Goal: Task Accomplishment & Management: Use online tool/utility

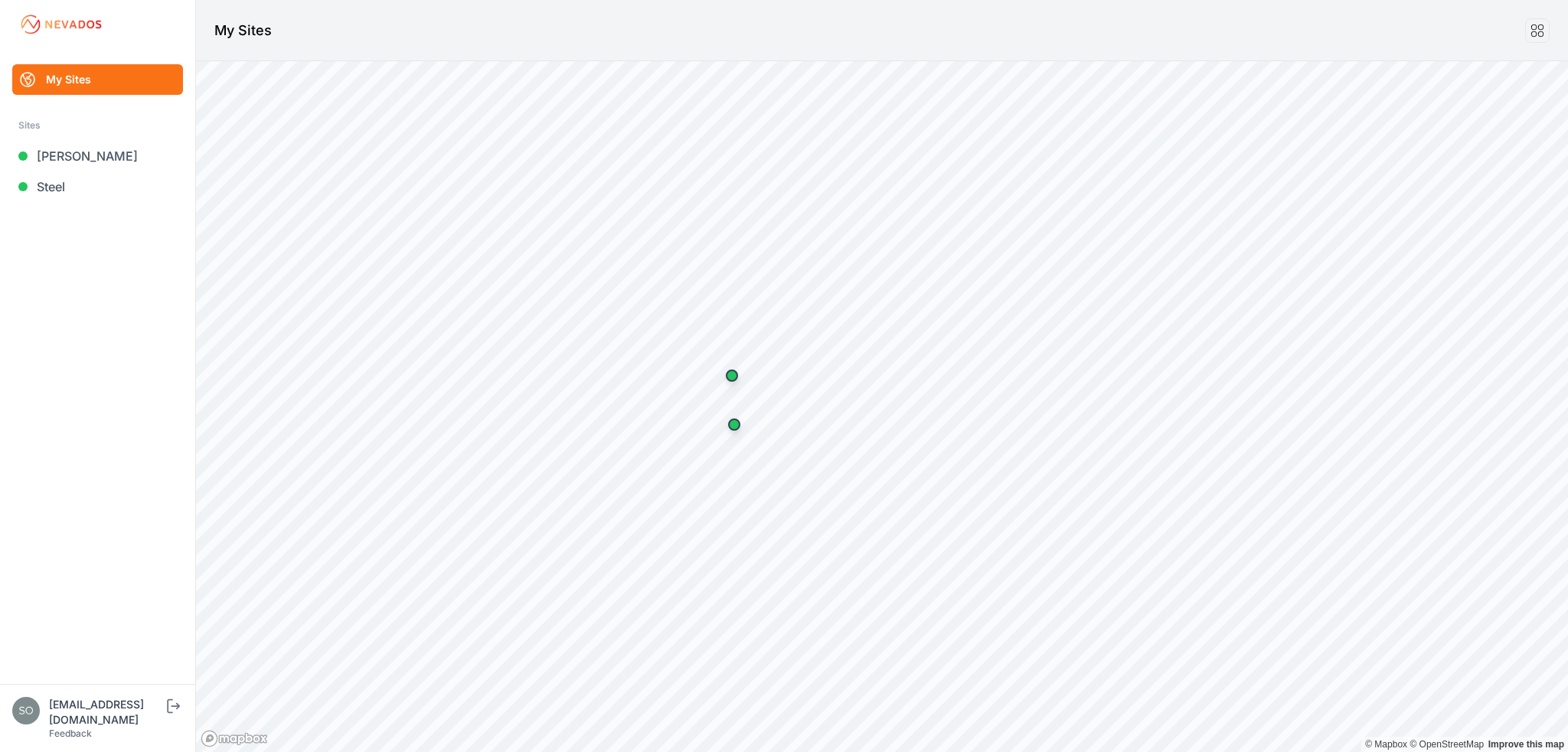
click at [61, 77] on link "My Sites" at bounding box center [98, 80] width 171 height 31
drag, startPoint x: 87, startPoint y: 24, endPoint x: 108, endPoint y: 10, distance: 25.2
click at [87, 24] on img at bounding box center [60, 25] width 85 height 25
click at [89, 728] on link "Feedback" at bounding box center [70, 734] width 43 height 12
click at [183, 716] on icon "submit" at bounding box center [174, 706] width 19 height 18
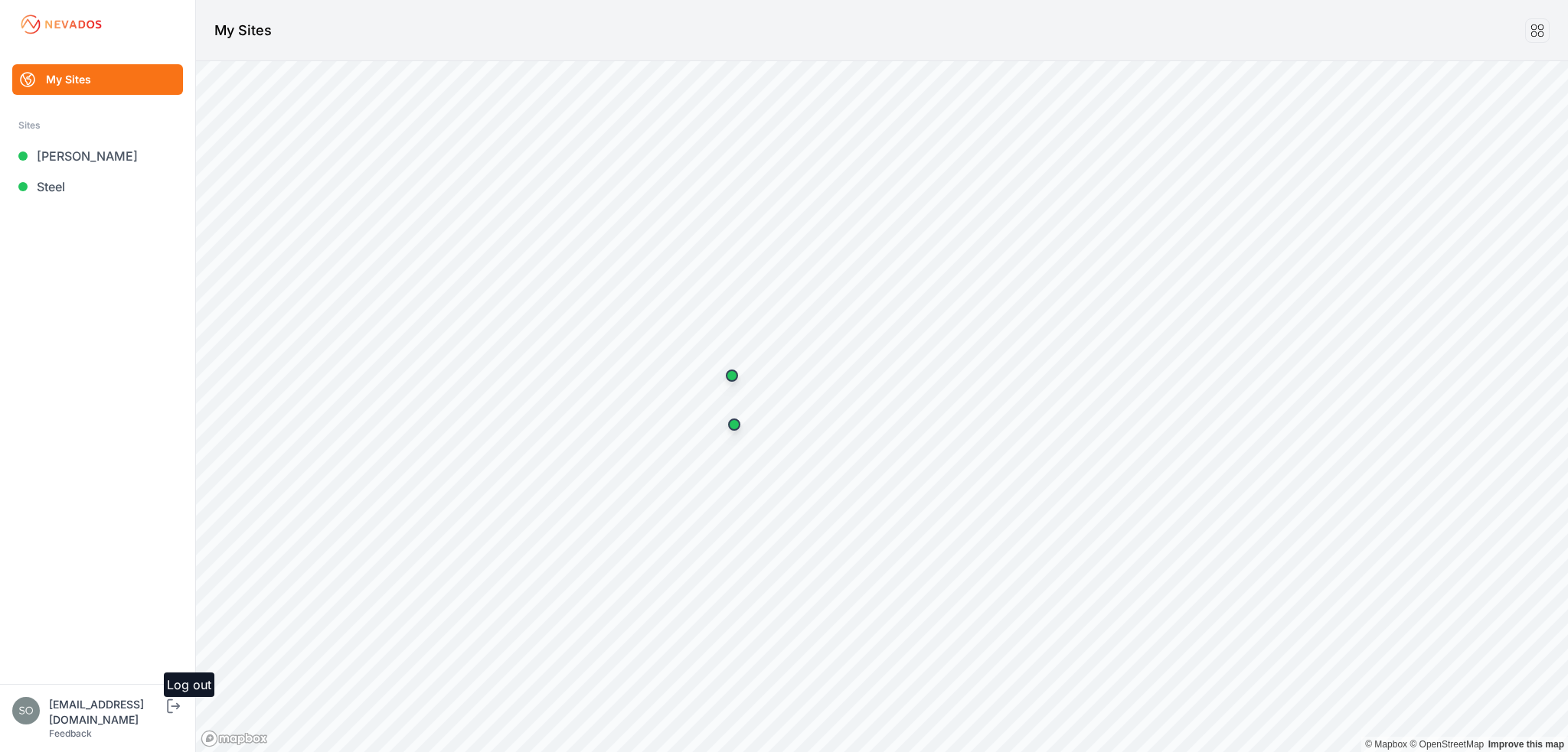
click at [183, 716] on icon "submit" at bounding box center [174, 706] width 19 height 18
click at [60, 21] on img at bounding box center [60, 25] width 85 height 25
click at [1530, 35] on icon at bounding box center [1537, 31] width 17 height 17
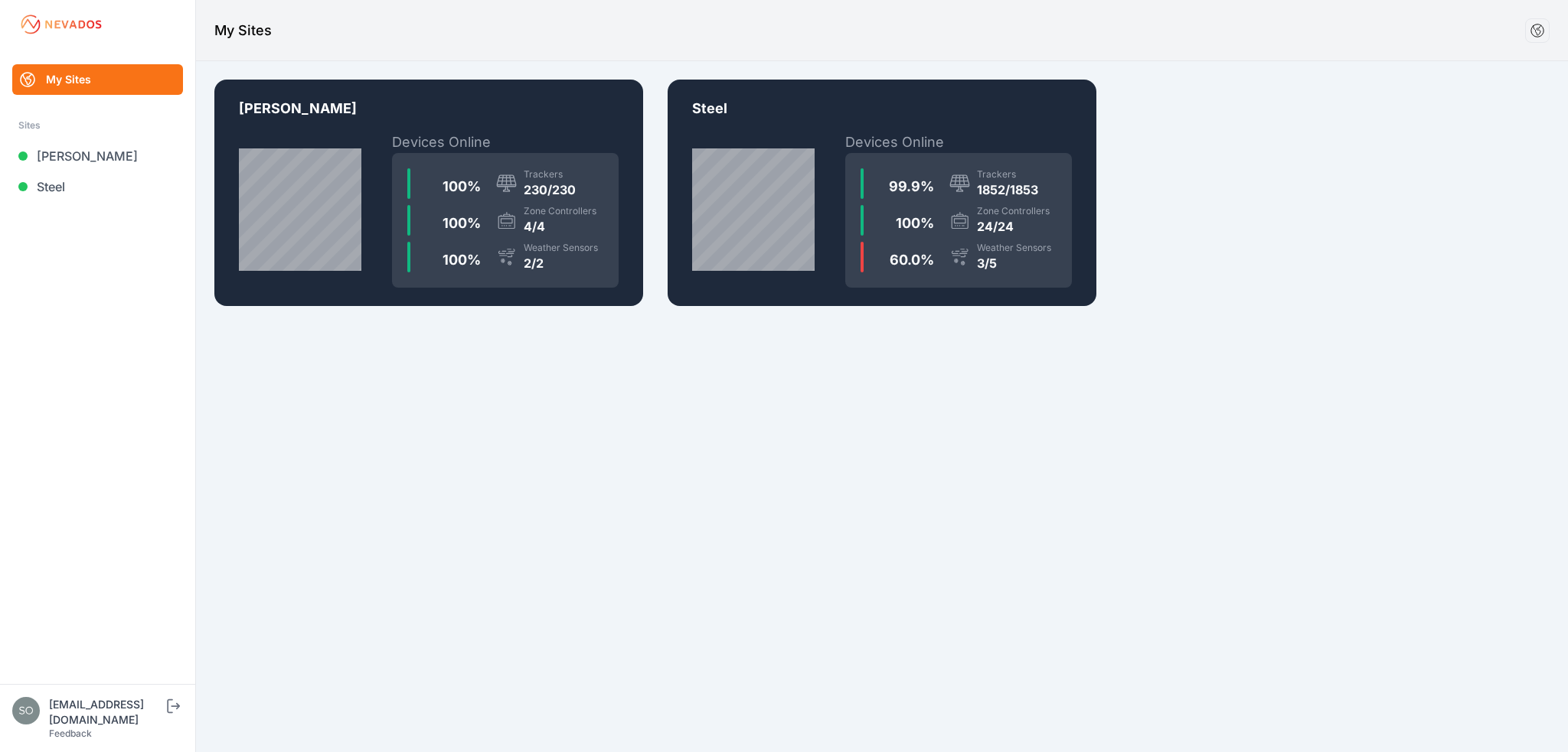
drag, startPoint x: 77, startPoint y: 14, endPoint x: 73, endPoint y: 21, distance: 8.1
click at [76, 14] on img at bounding box center [60, 25] width 85 height 25
click at [72, 26] on img at bounding box center [60, 25] width 85 height 25
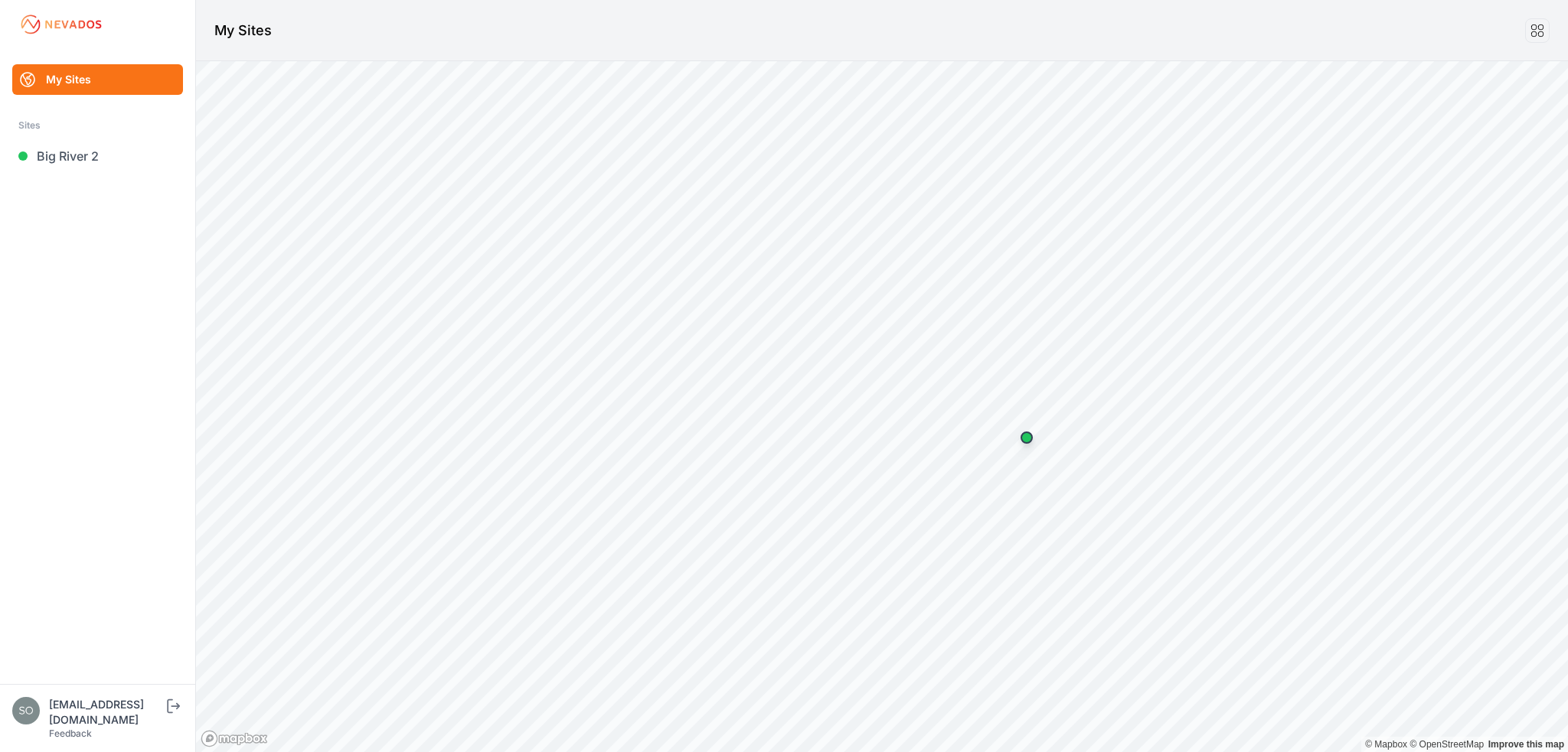
drag, startPoint x: 112, startPoint y: 150, endPoint x: 108, endPoint y: 328, distance: 178.0
click at [112, 150] on link "Big River 2" at bounding box center [98, 156] width 171 height 31
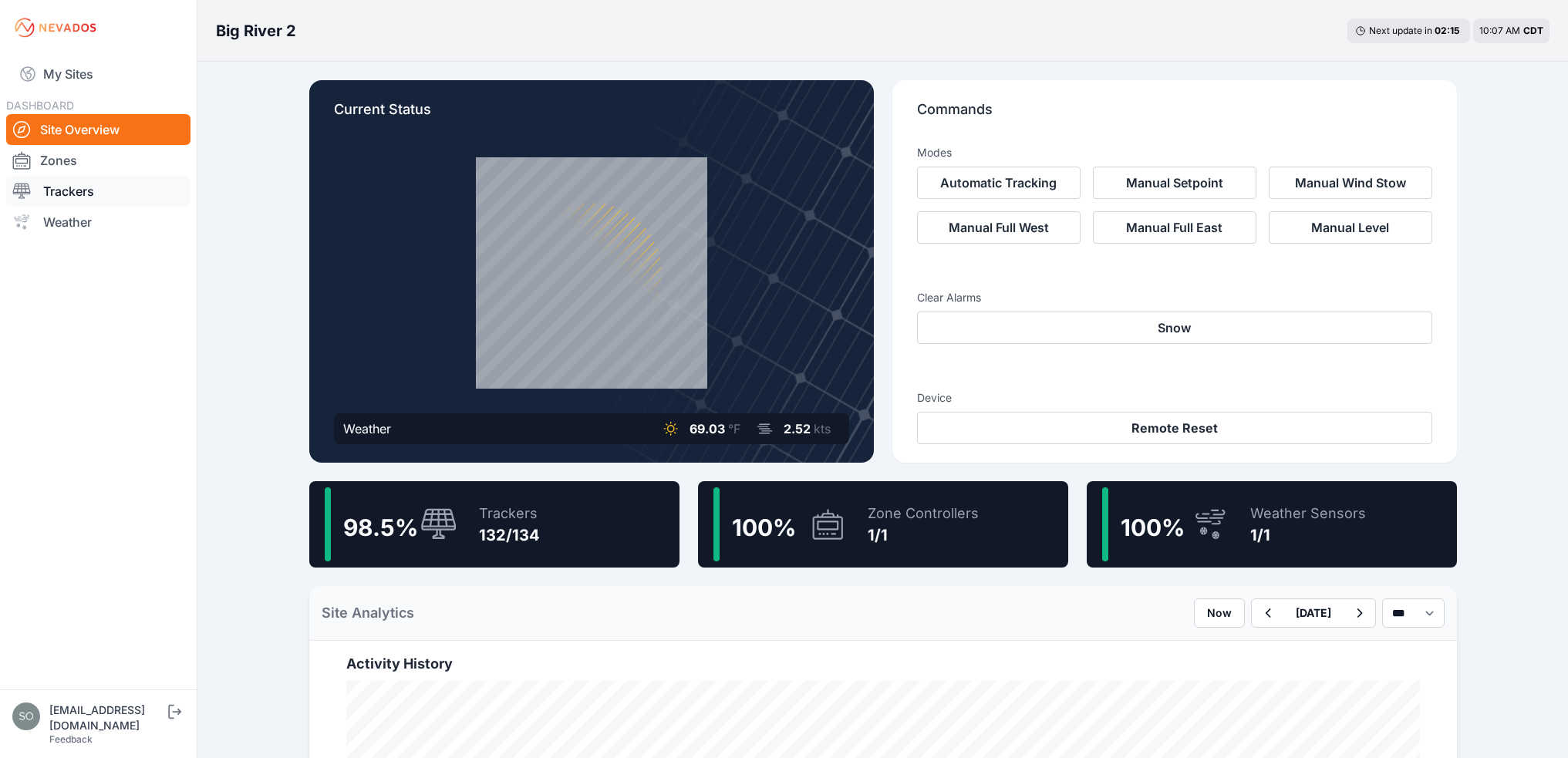
click at [127, 190] on link "Trackers" at bounding box center [98, 191] width 185 height 31
click at [66, 191] on link "Trackers" at bounding box center [98, 191] width 185 height 31
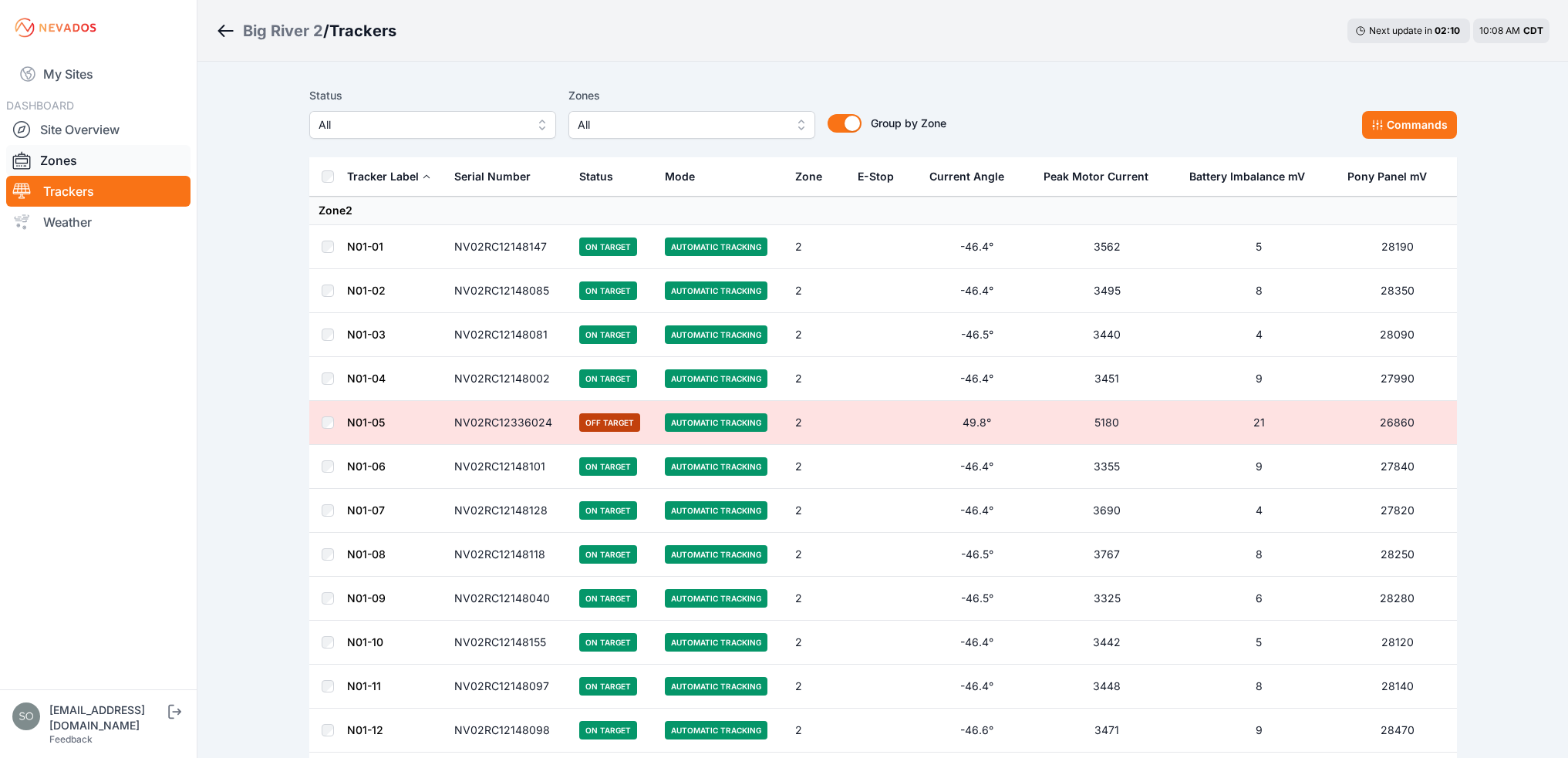
click at [38, 169] on div at bounding box center [26, 160] width 28 height 18
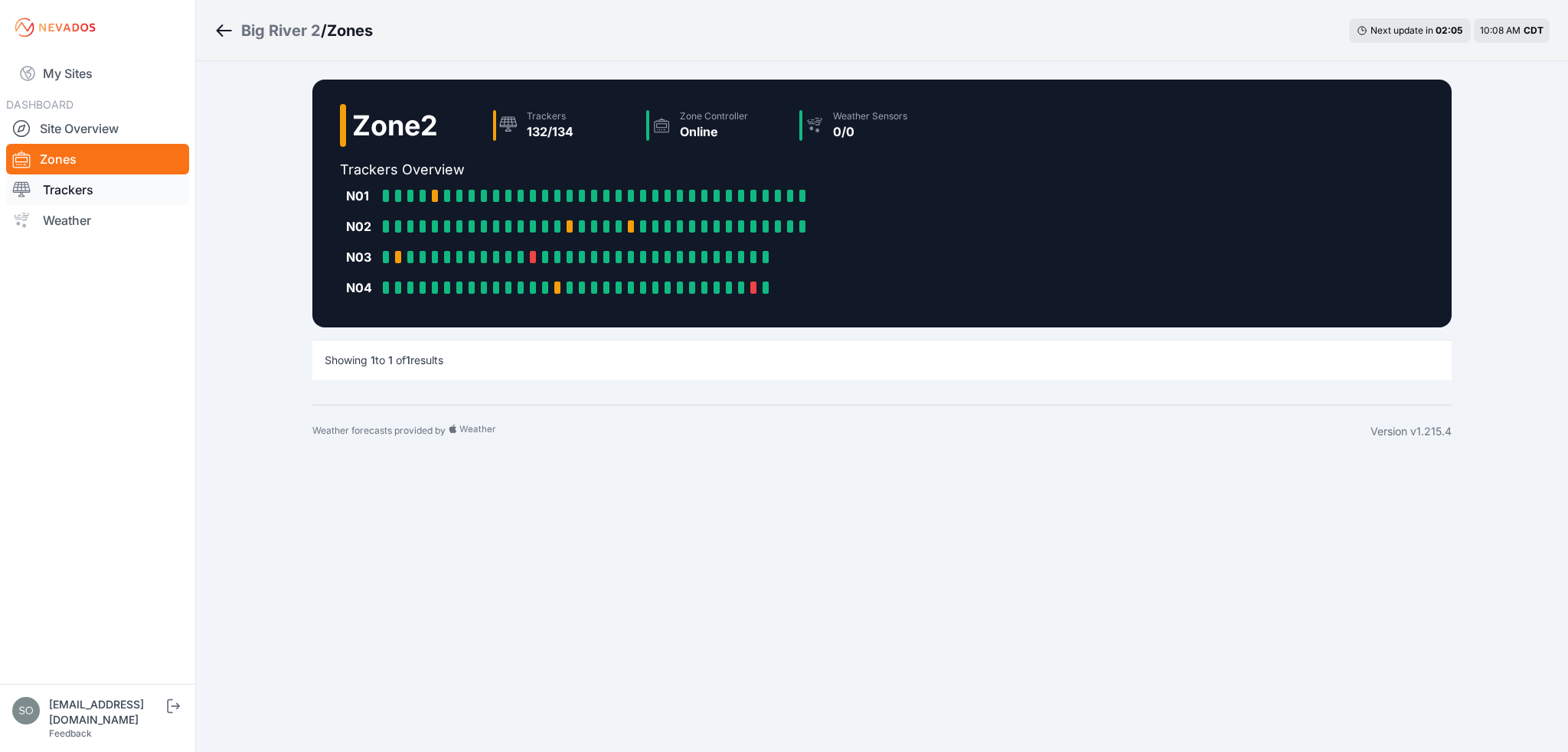
click at [89, 193] on link "Trackers" at bounding box center [97, 190] width 183 height 31
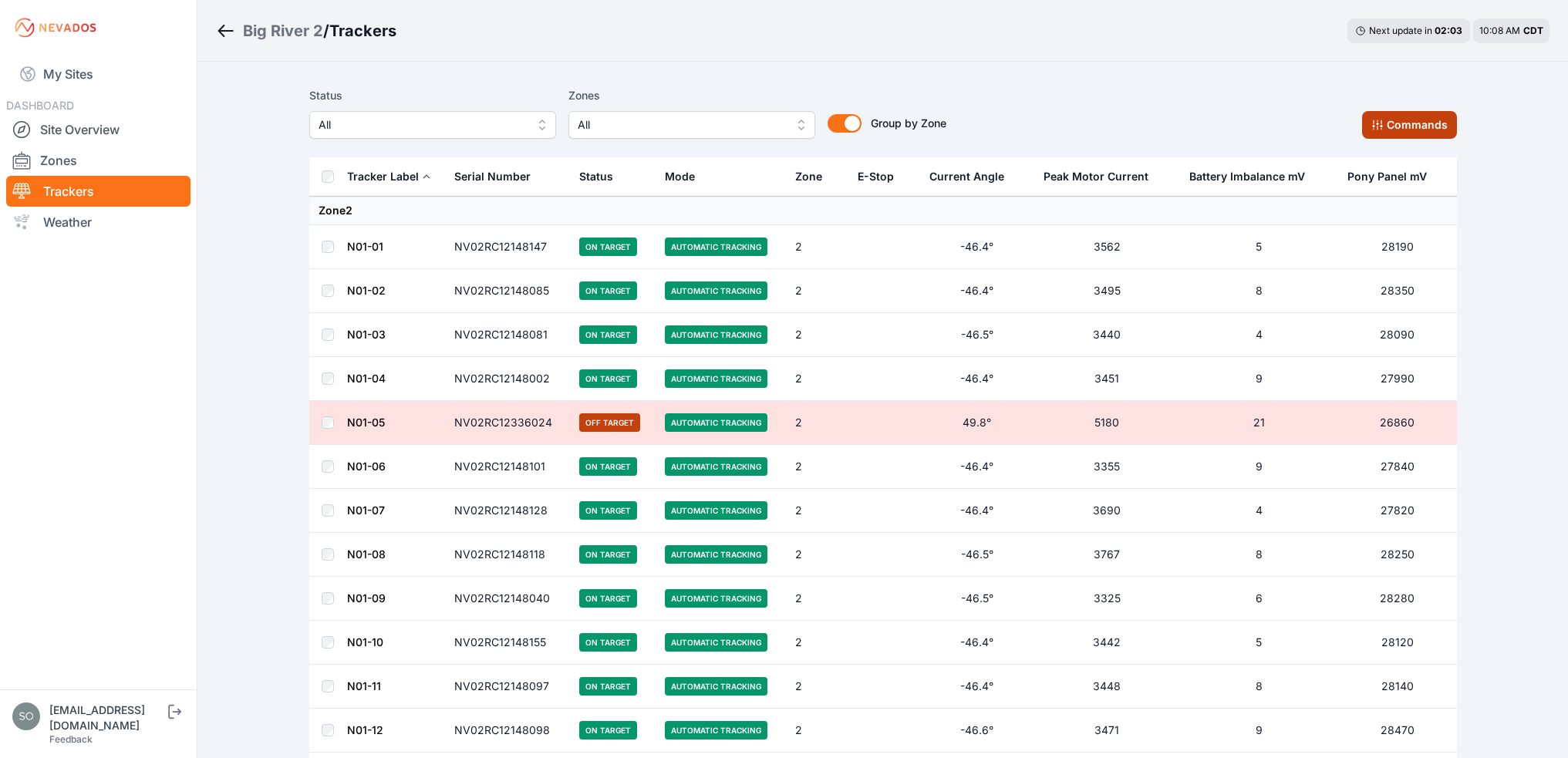
click at [1418, 121] on button "Commands" at bounding box center [1409, 125] width 95 height 28
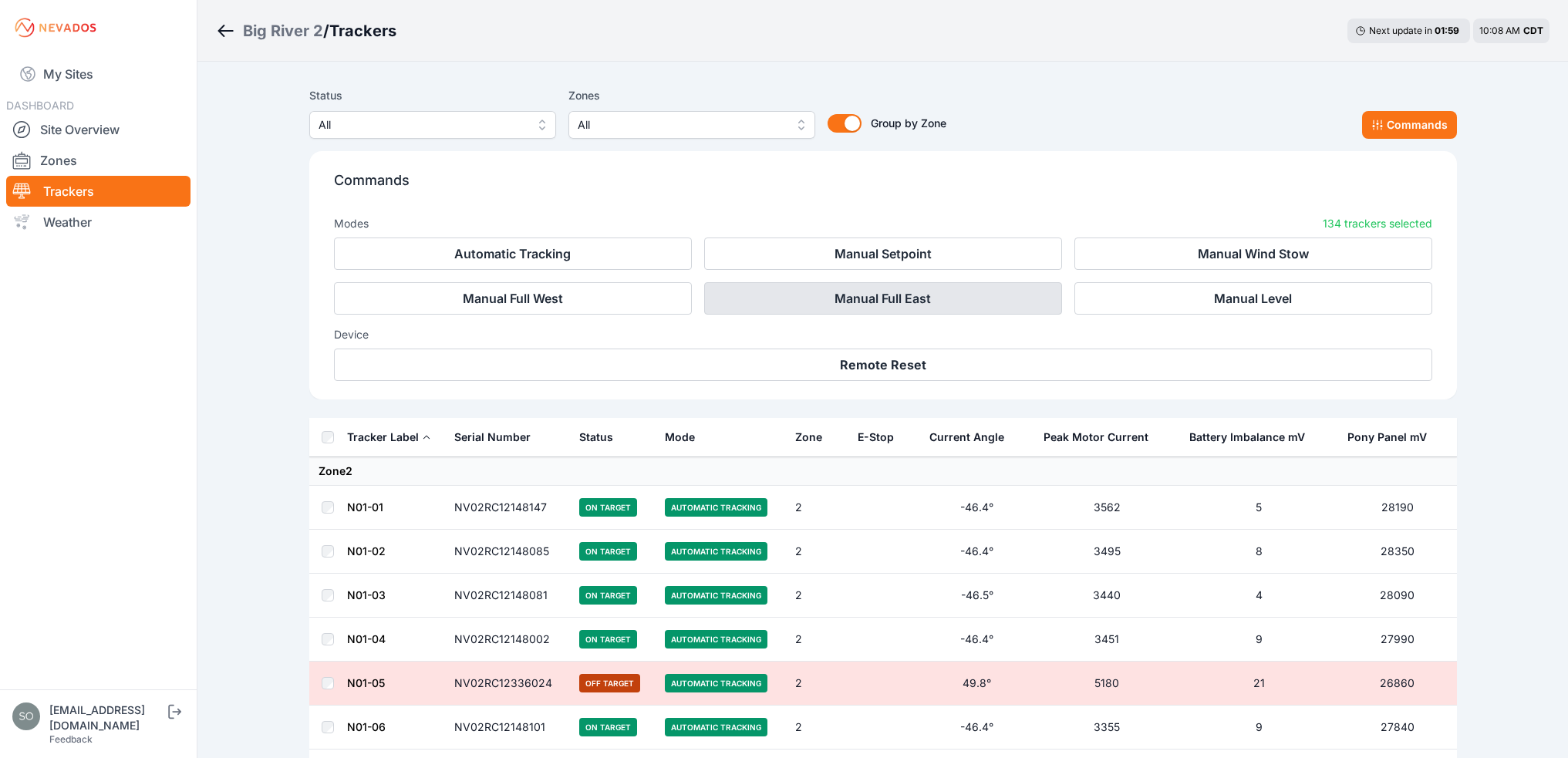
click at [863, 306] on button "Manual Full East" at bounding box center [883, 299] width 358 height 33
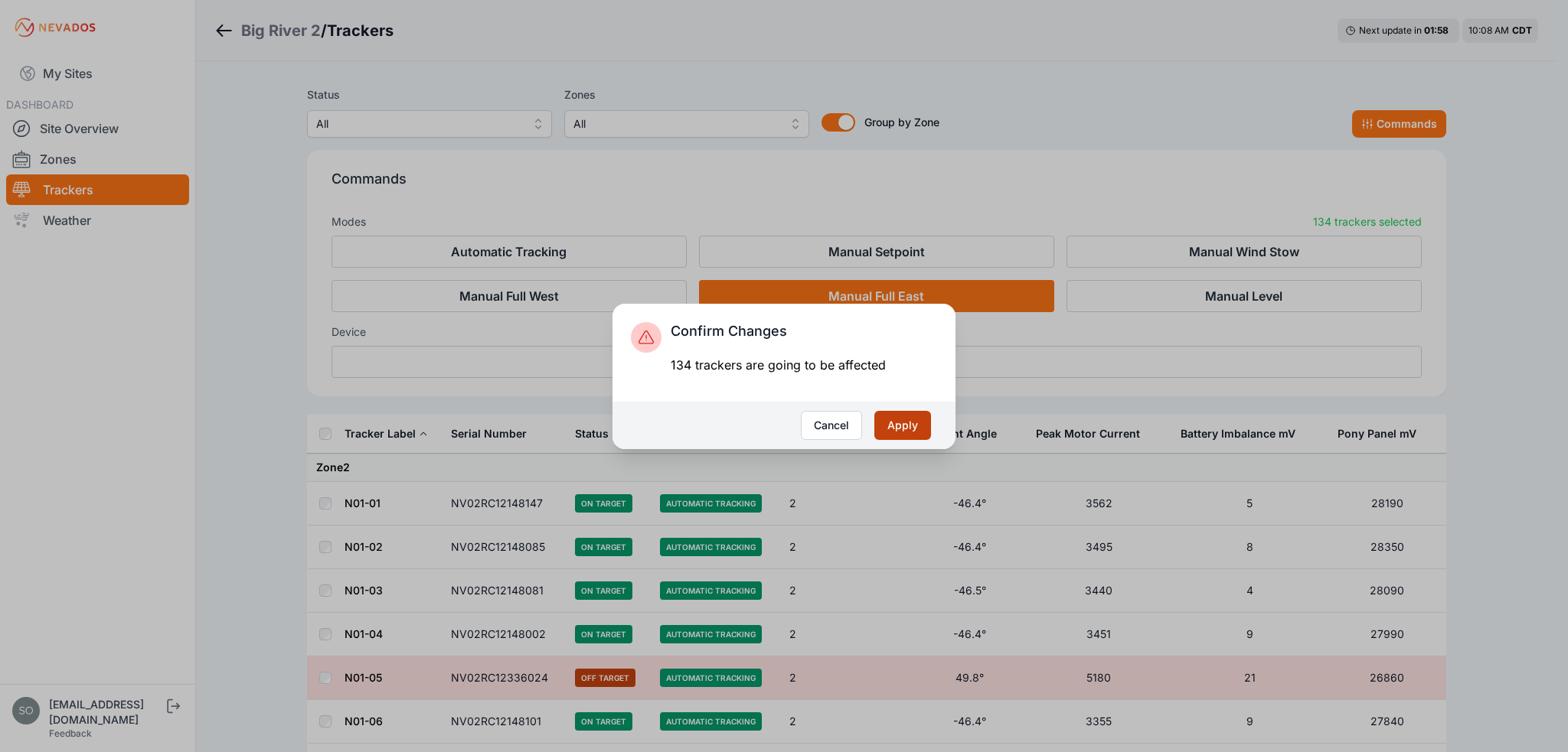
click at [915, 422] on button "Apply" at bounding box center [902, 425] width 57 height 29
